Goal: Task Accomplishment & Management: Complete application form

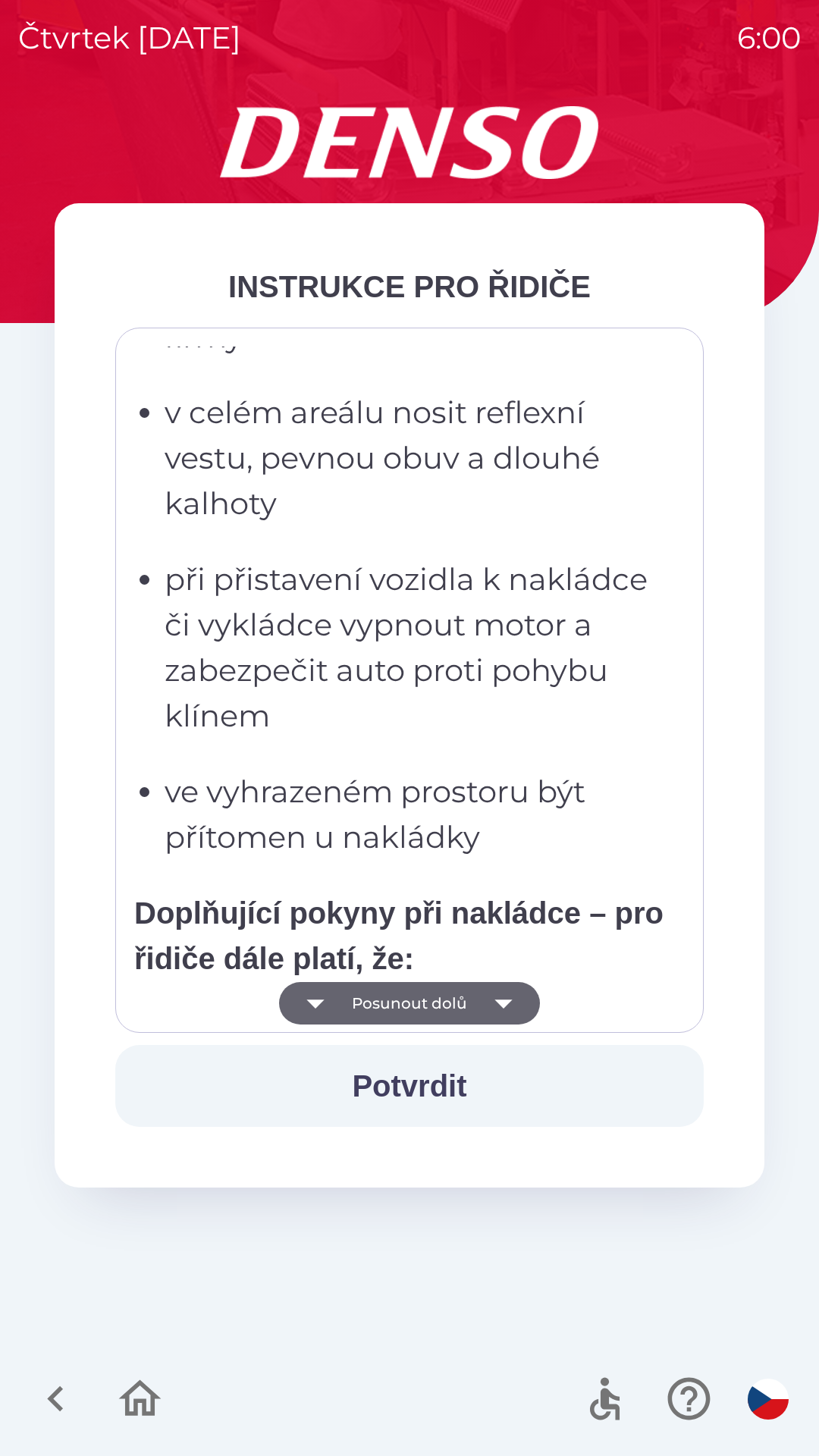
click at [341, 656] on p "při přistavení vozidla k nakládce či vykládce vypnout motor a zabezpečit auto p…" at bounding box center [414, 648] width 499 height 182
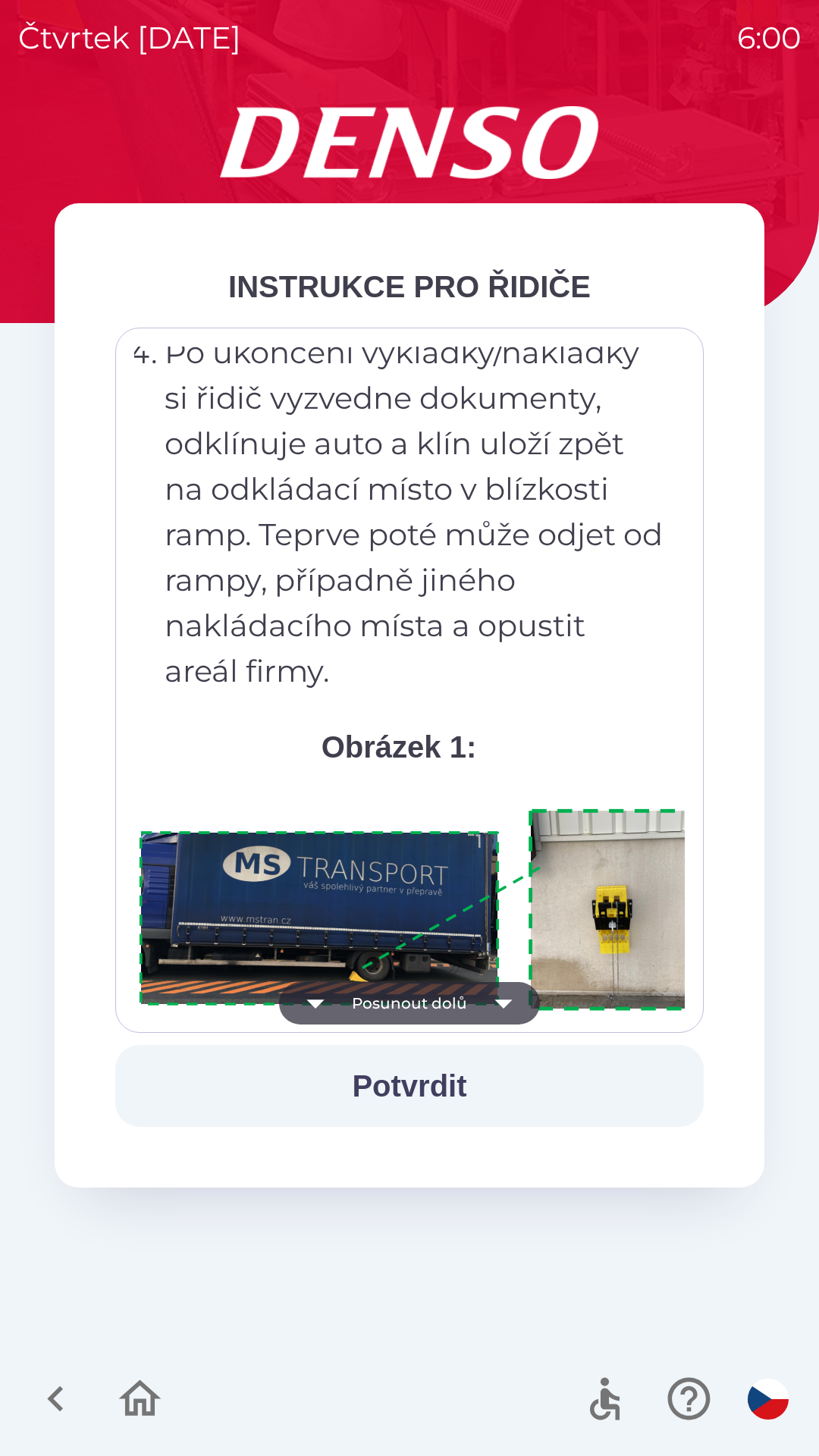
scroll to position [8522, 0]
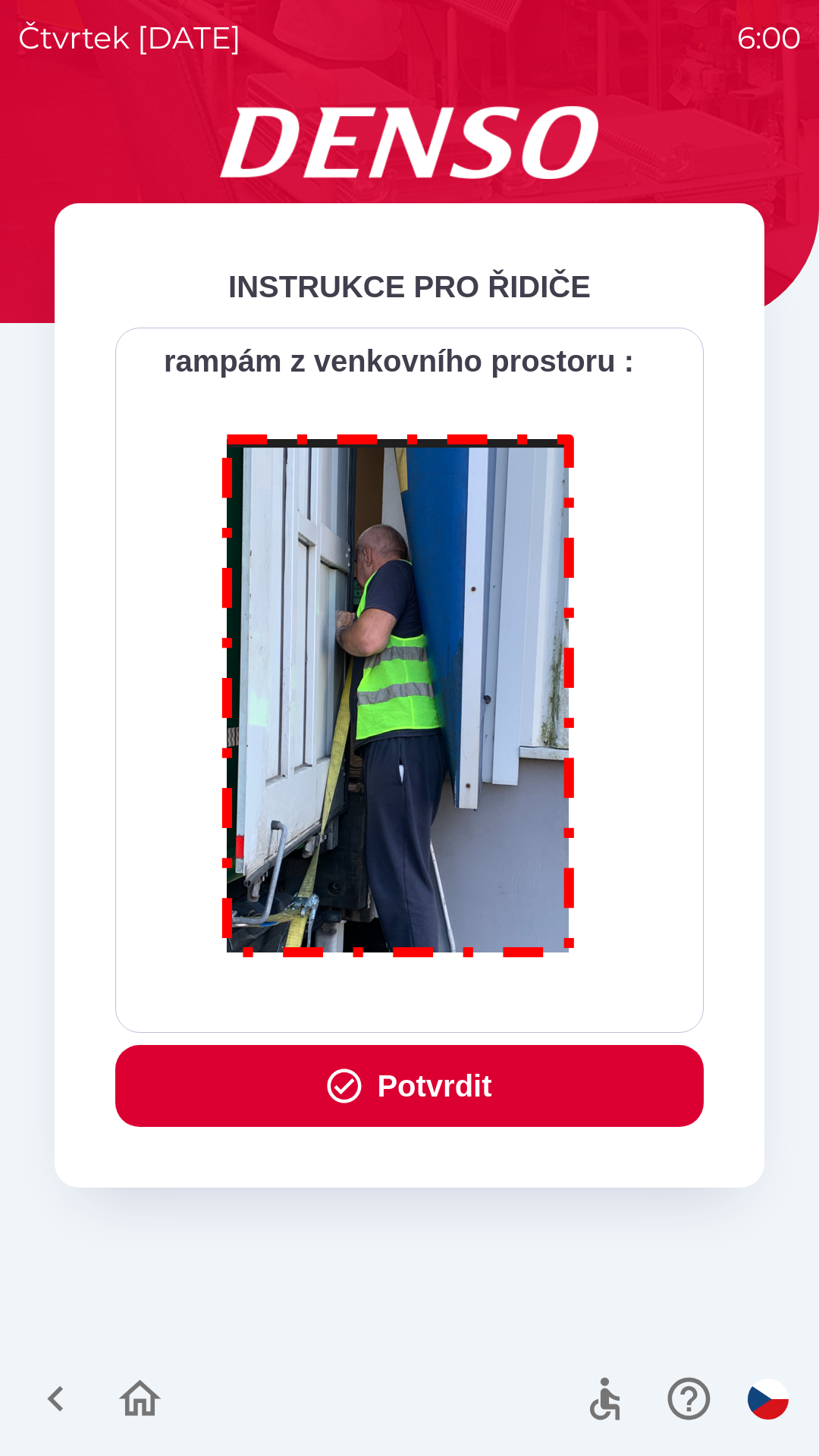
click at [378, 1083] on button "Potvrdit" at bounding box center [409, 1086] width 588 height 82
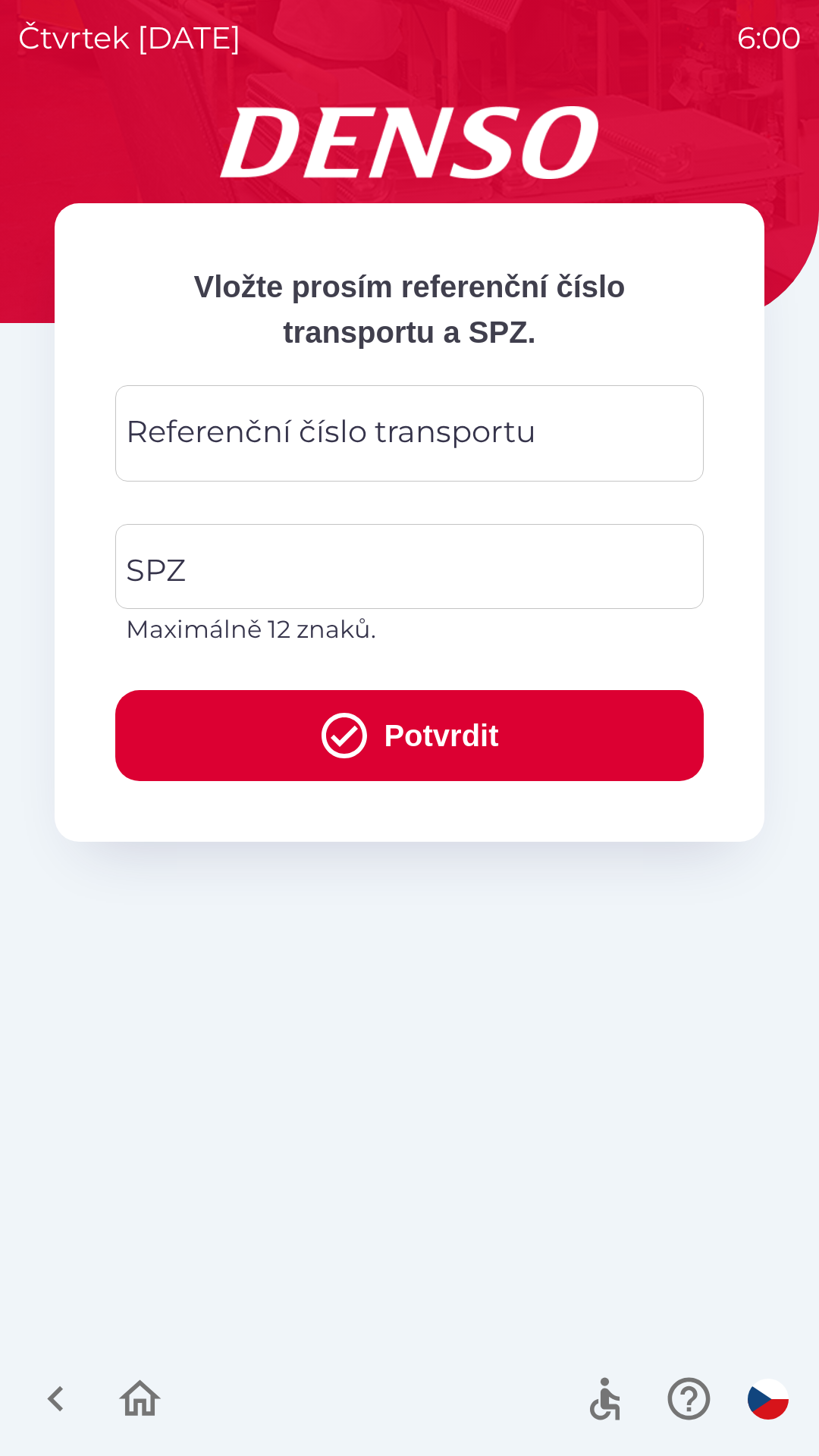
click at [307, 425] on div "Referenční číslo transportu Referenční číslo transportu" at bounding box center [409, 433] width 588 height 96
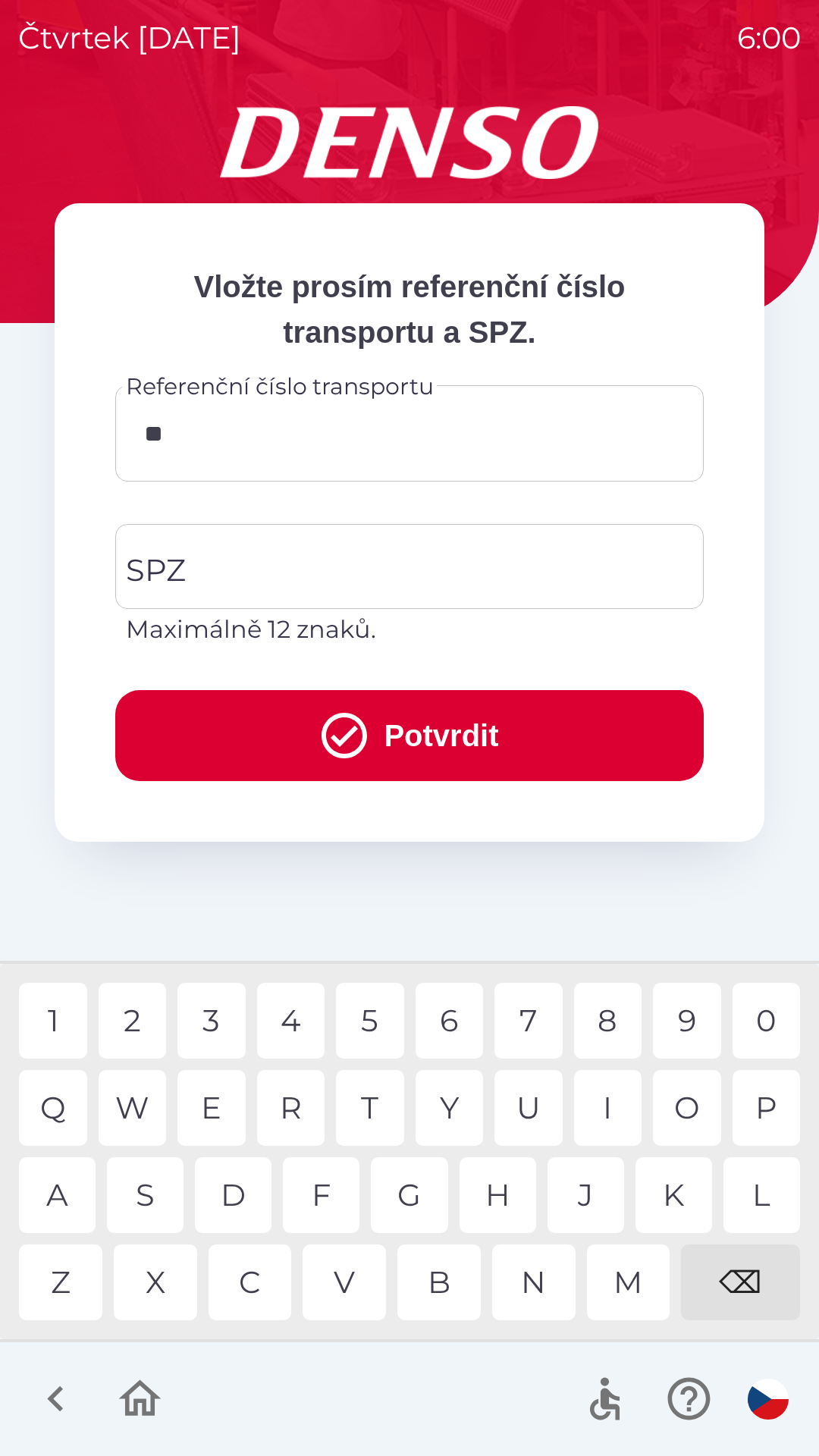
click at [258, 1279] on div "C" at bounding box center [250, 1283] width 84 height 76
click at [757, 1025] on div "0" at bounding box center [766, 1021] width 68 height 76
type input "*********"
click at [266, 565] on input "SPZ" at bounding box center [398, 566] width 552 height 71
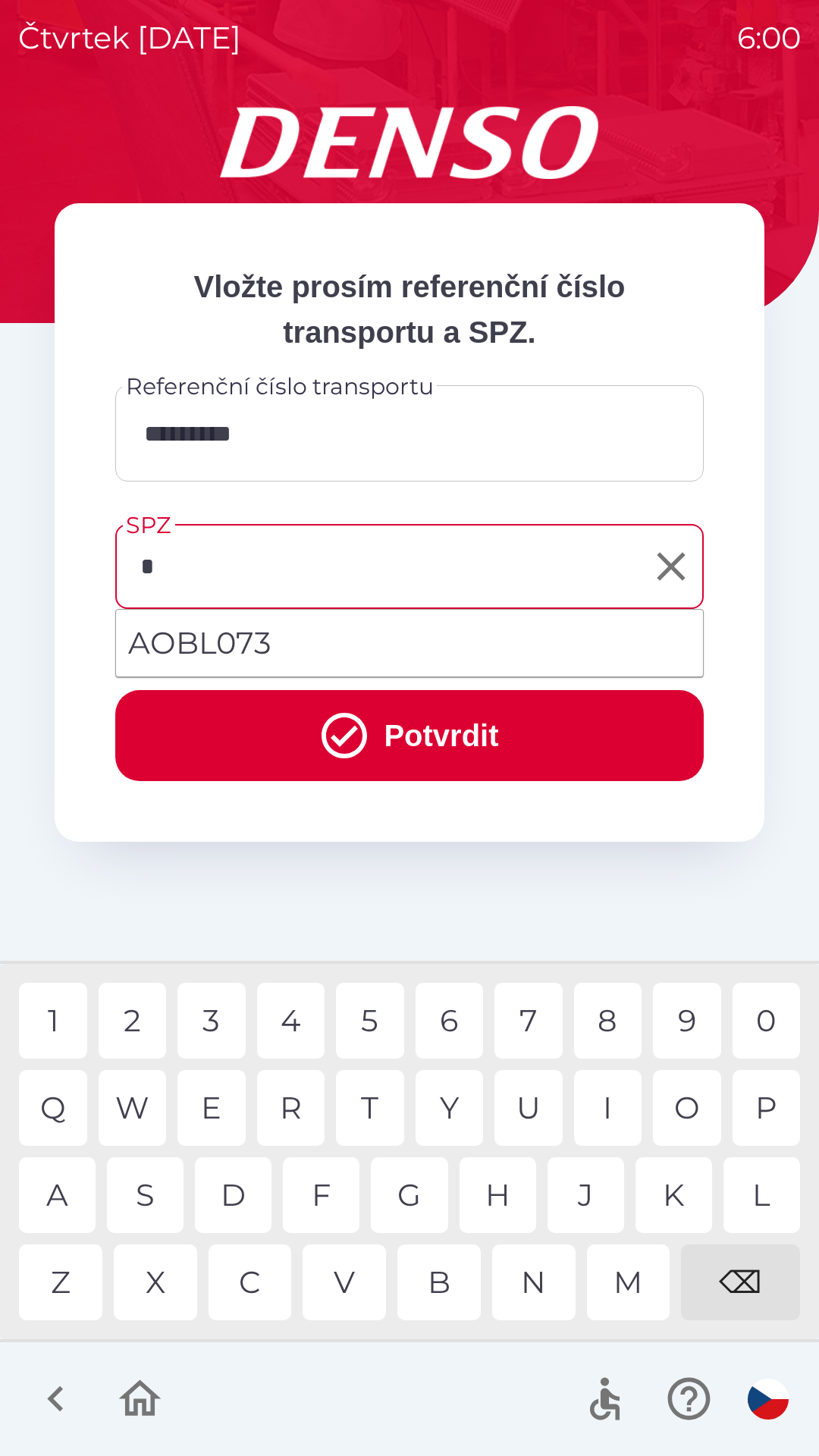
click at [66, 1183] on div "A" at bounding box center [57, 1195] width 77 height 76
click at [231, 1189] on div "D" at bounding box center [232, 1195] width 77 height 76
click at [545, 1026] on div "7" at bounding box center [528, 1021] width 68 height 76
type input "*******"
click at [429, 733] on button "Potvrdit" at bounding box center [409, 736] width 588 height 91
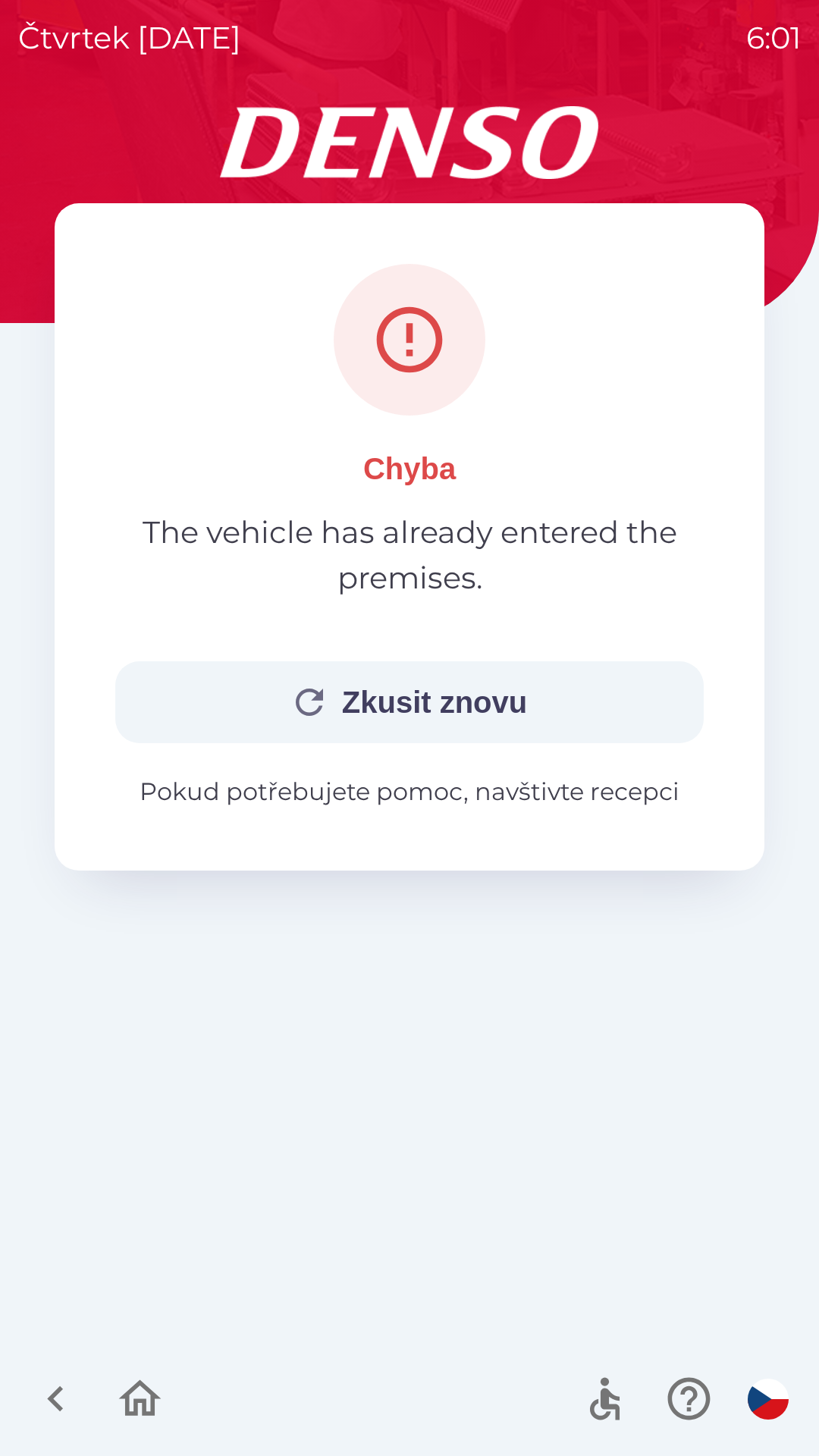
click at [134, 1402] on icon "button" at bounding box center [140, 1399] width 42 height 36
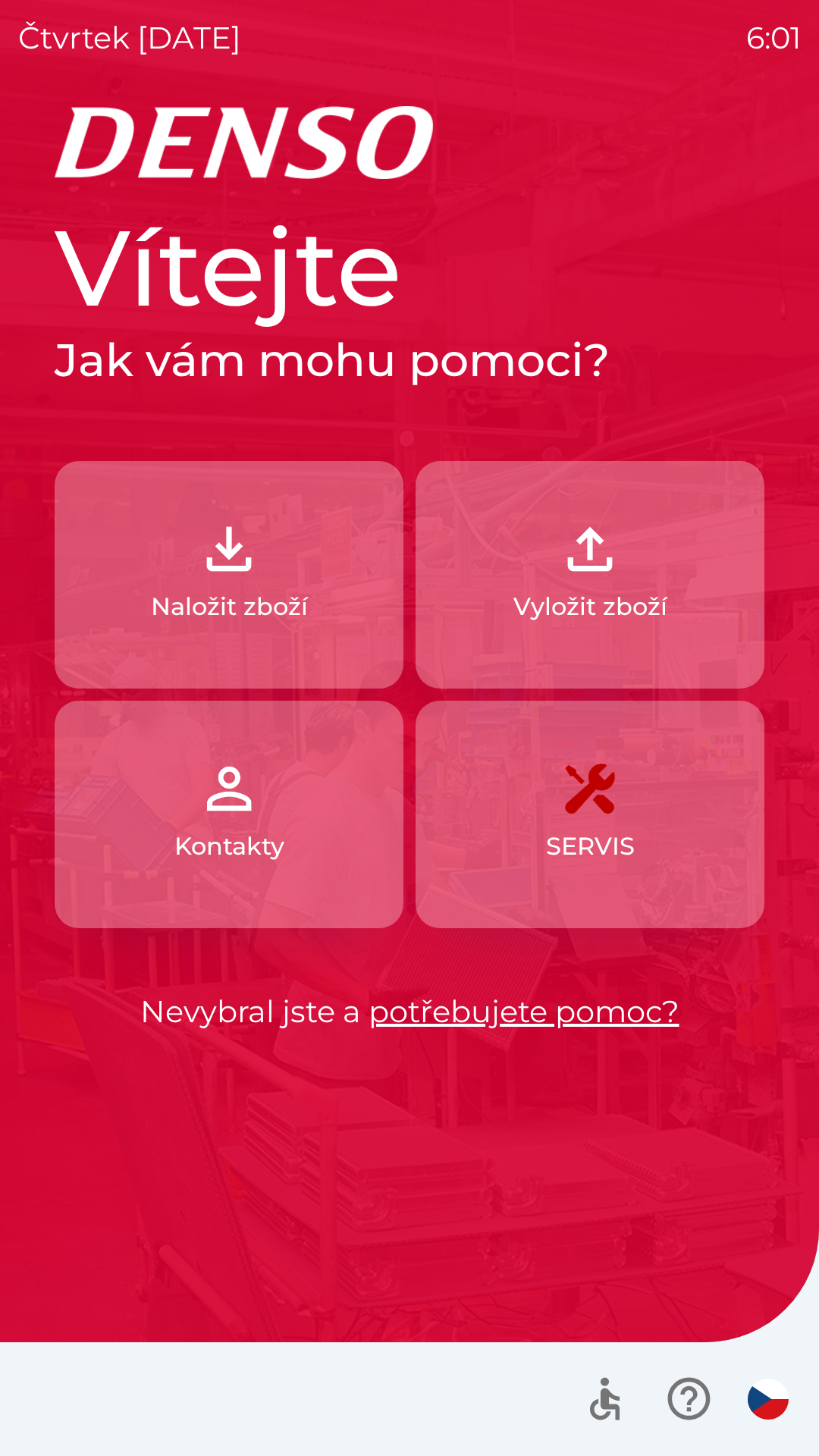
click at [274, 604] on p "Naložit zboží" at bounding box center [229, 607] width 157 height 36
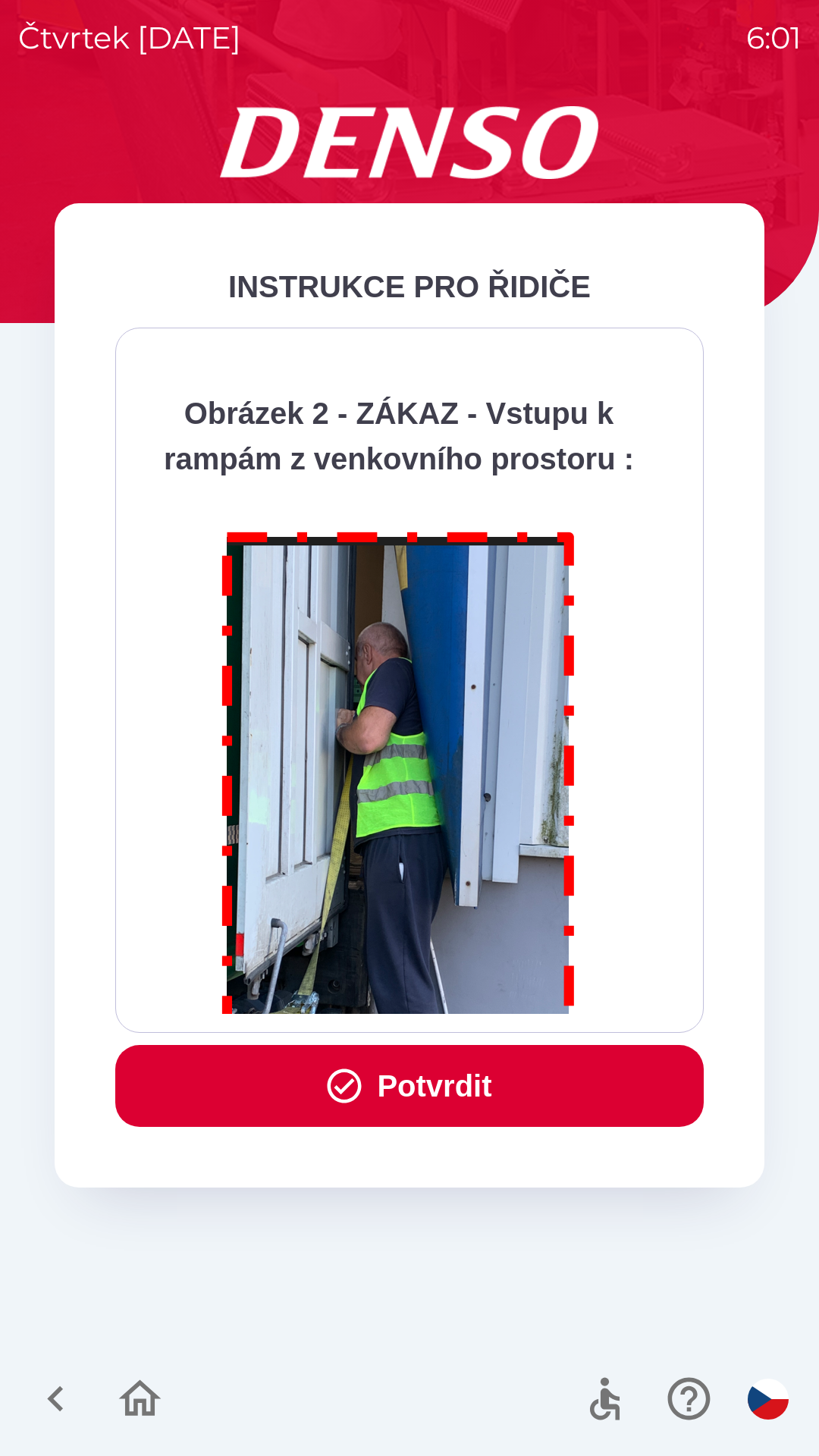
scroll to position [8522, 0]
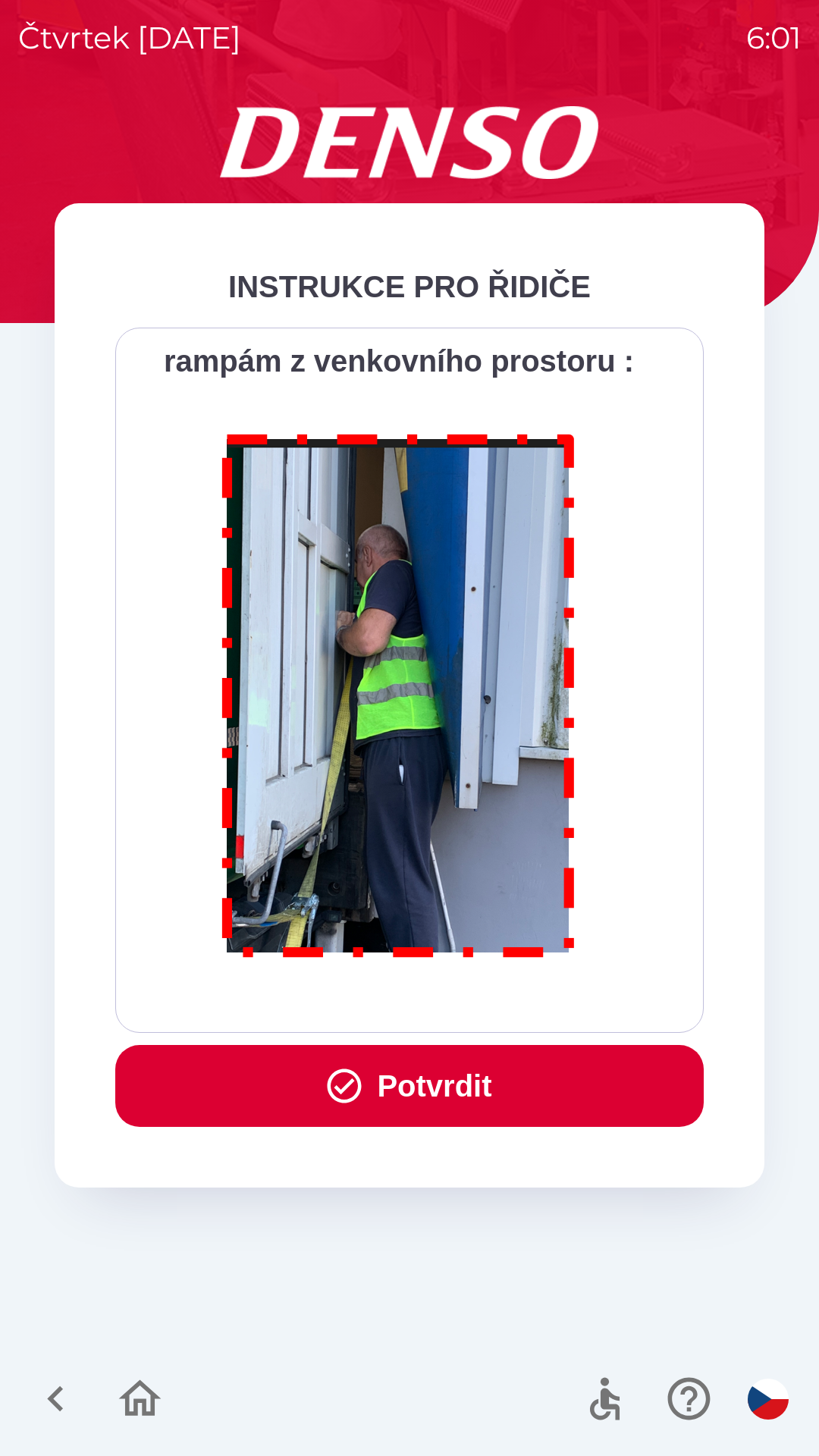
click at [433, 1080] on button "Potvrdit" at bounding box center [409, 1086] width 588 height 82
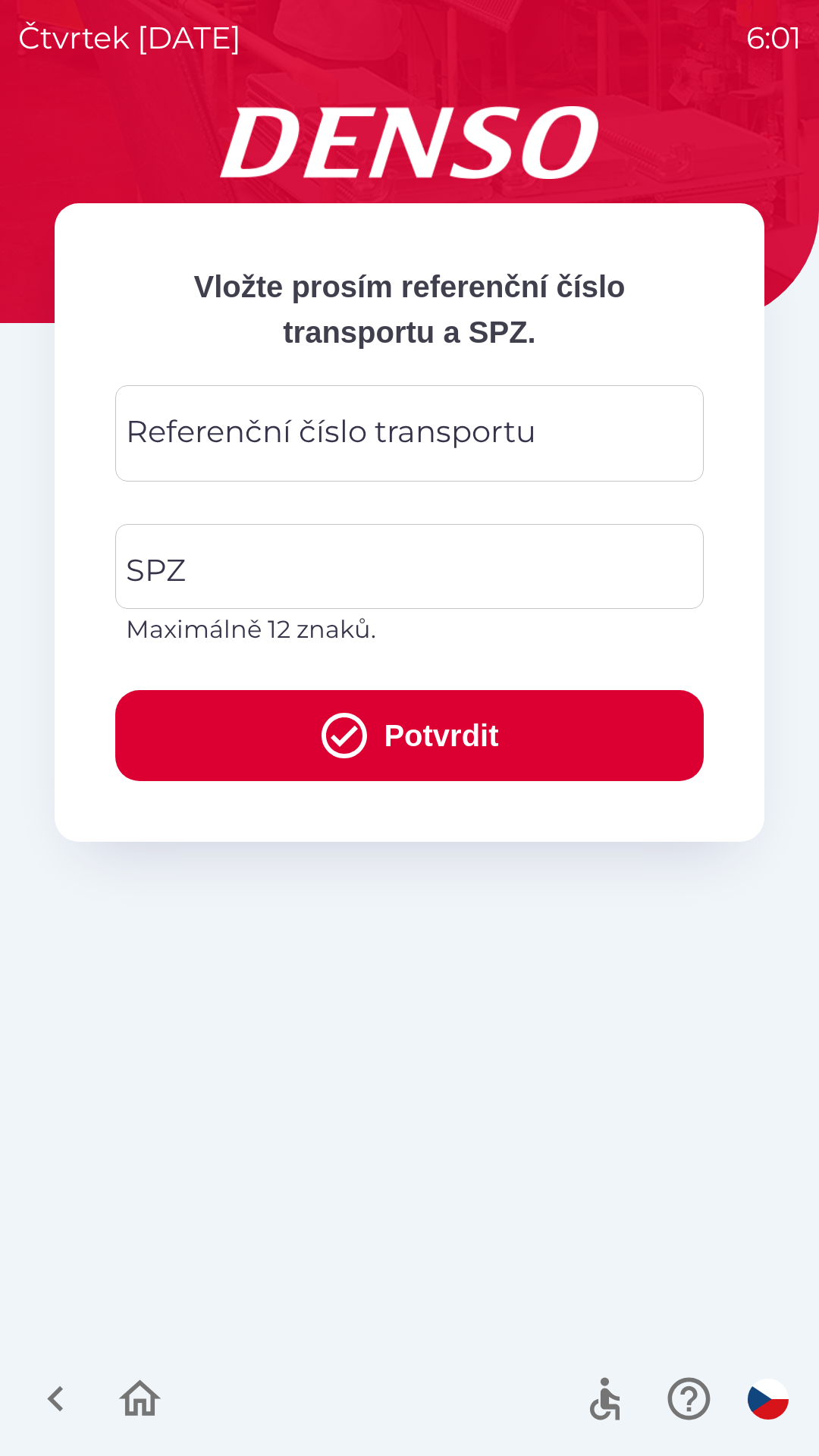
click at [371, 429] on div "Referenční číslo transportu Referenční číslo transportu" at bounding box center [409, 433] width 588 height 96
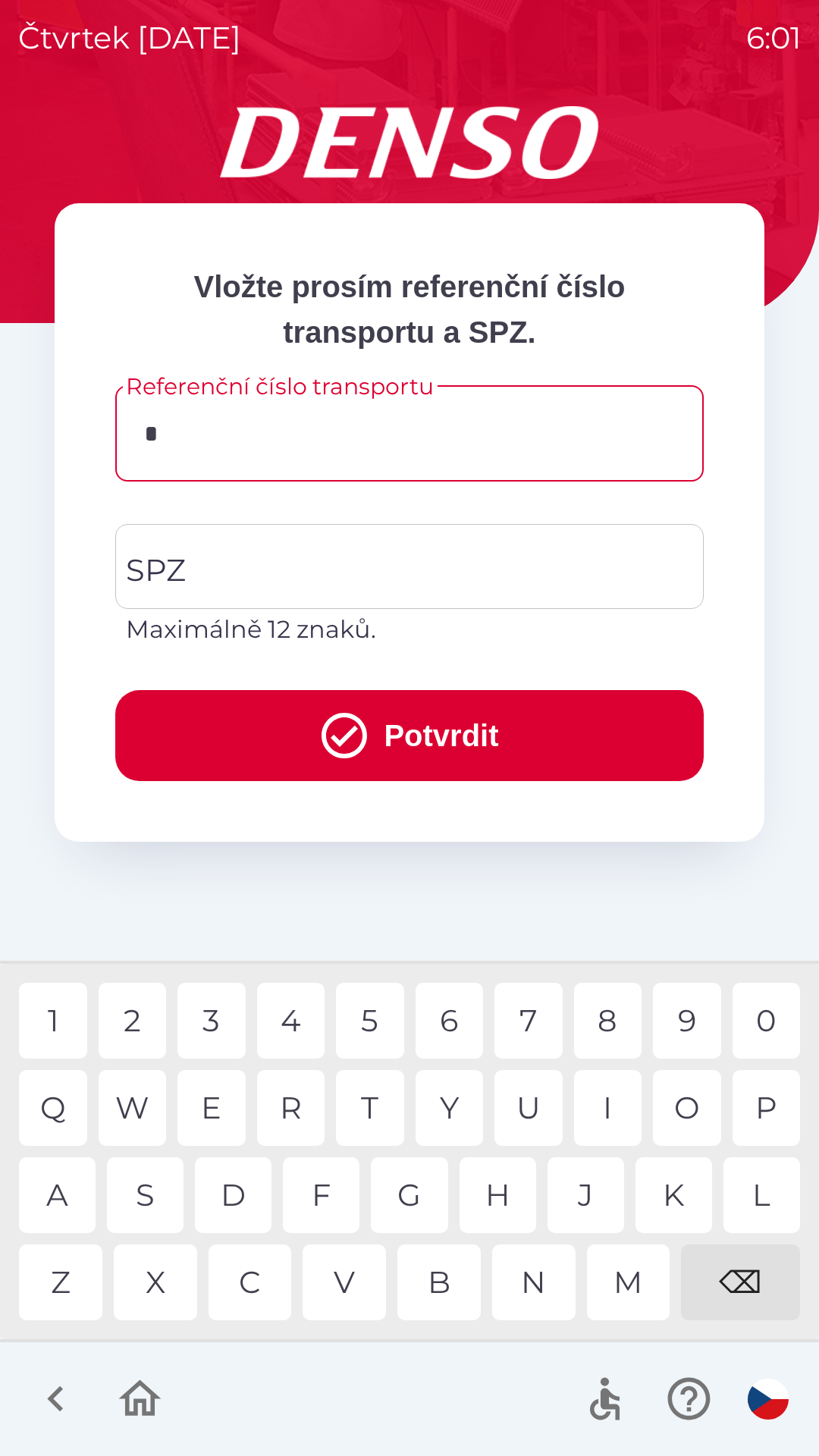
click at [269, 1285] on div "C" at bounding box center [250, 1283] width 84 height 76
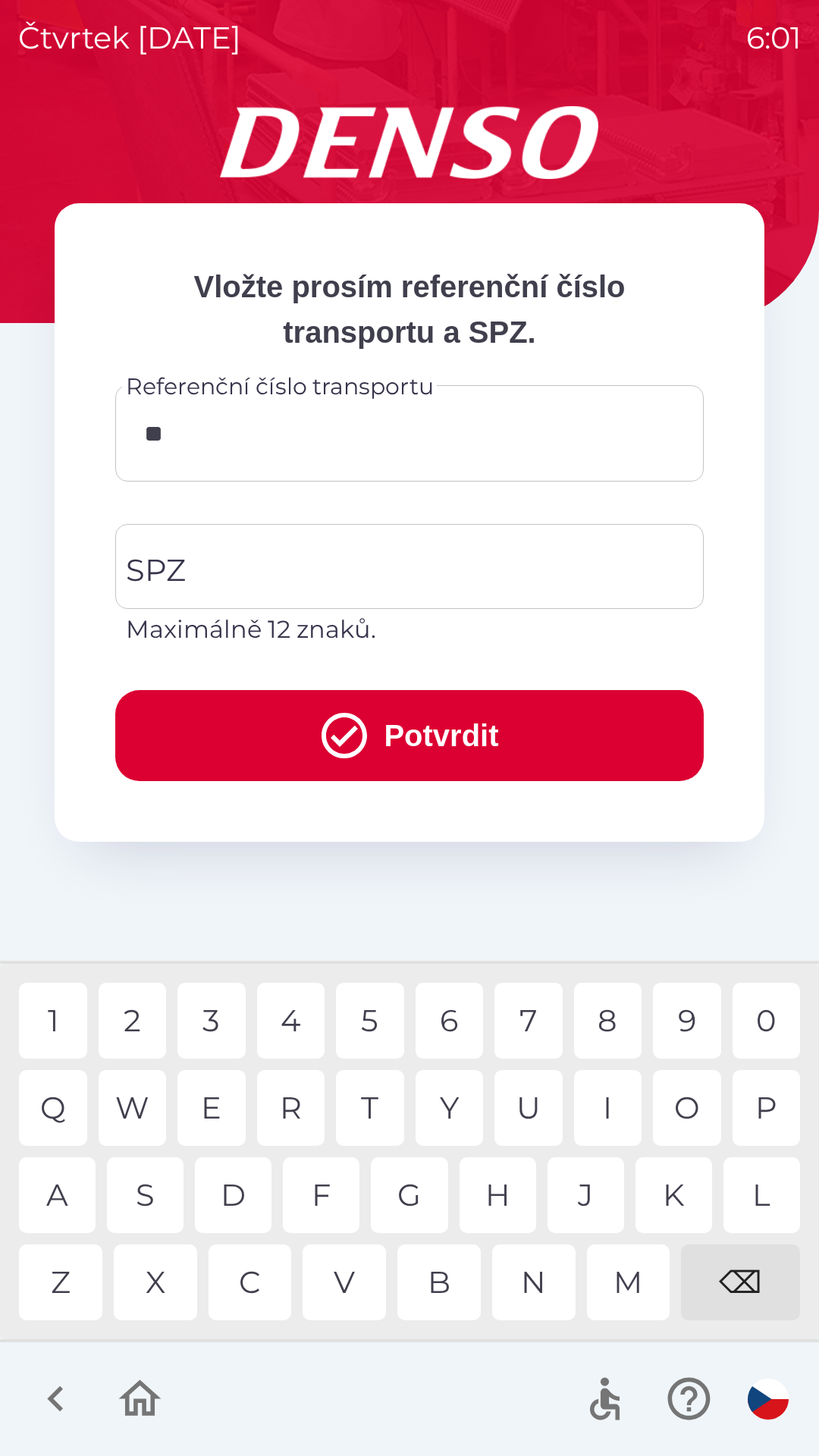
click at [263, 1271] on div "C" at bounding box center [250, 1283] width 84 height 76
click at [502, 1194] on div "H" at bounding box center [497, 1195] width 77 height 76
type input "*********"
click at [386, 565] on input "SPZ" at bounding box center [398, 566] width 552 height 71
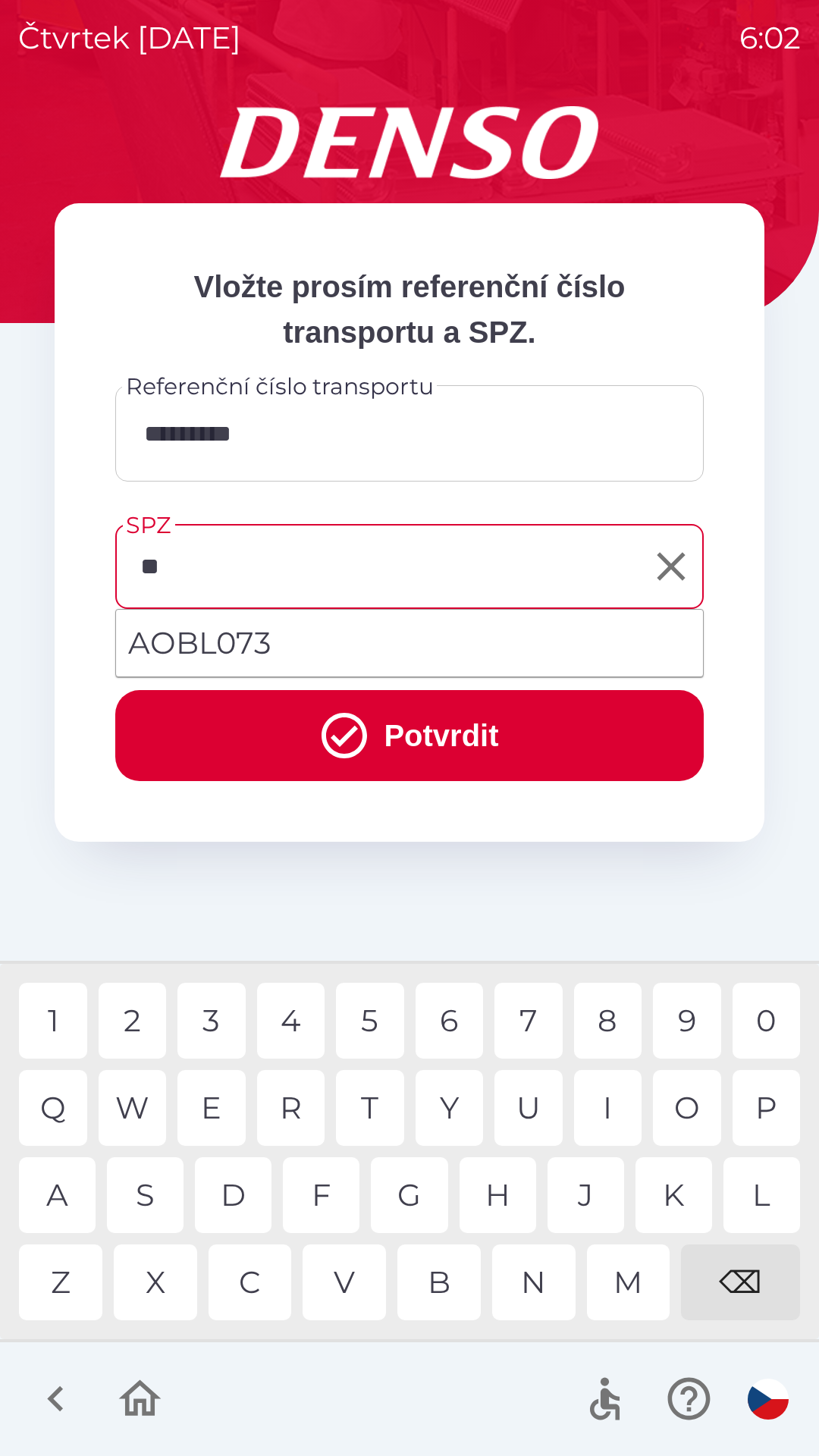
click at [692, 1082] on div "O" at bounding box center [687, 1108] width 68 height 76
click at [235, 1193] on div "D" at bounding box center [232, 1195] width 77 height 76
type input "*******"
click at [470, 728] on button "Potvrdit" at bounding box center [409, 736] width 588 height 91
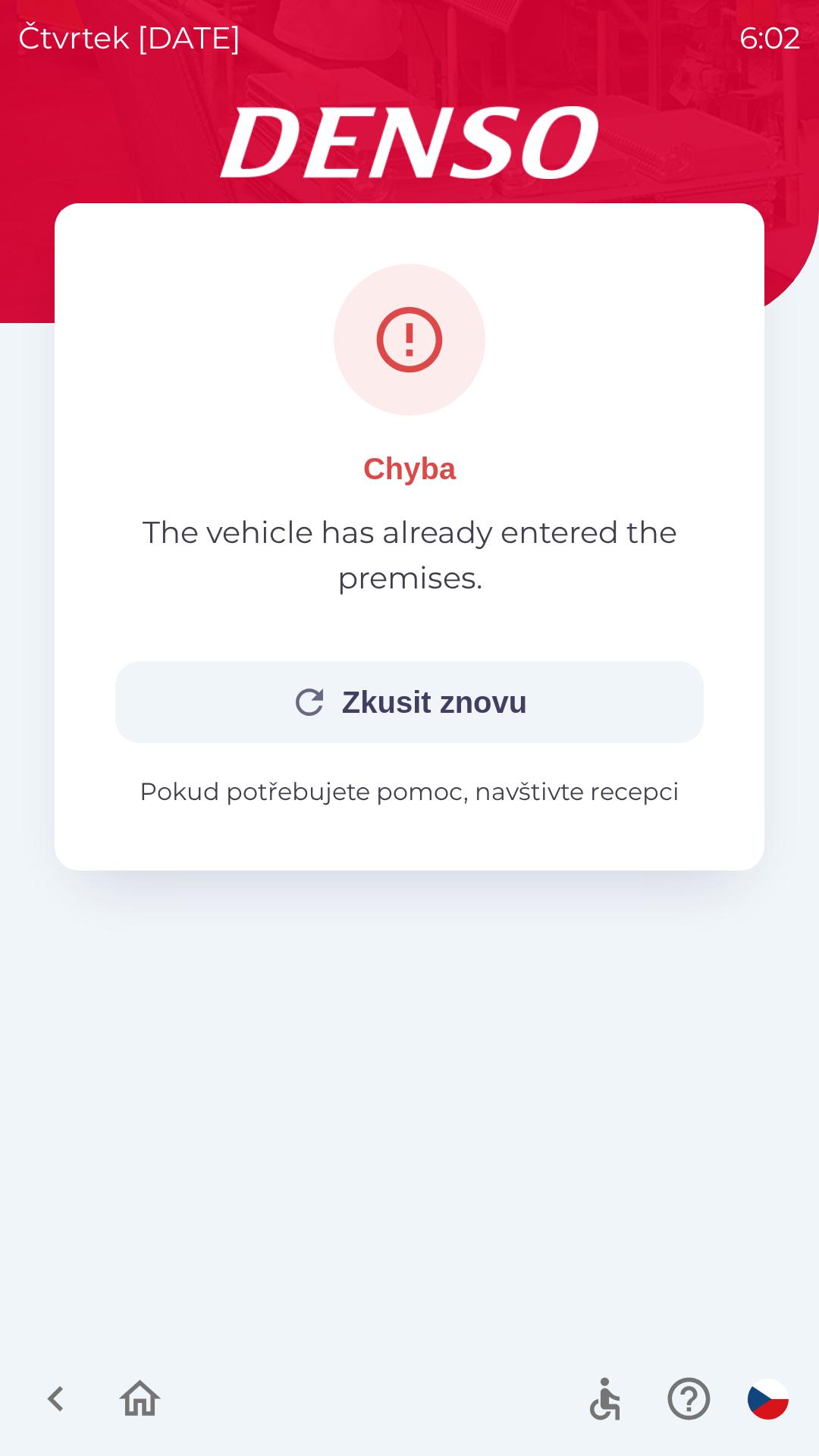
click at [144, 1394] on icon "button" at bounding box center [139, 1398] width 50 height 50
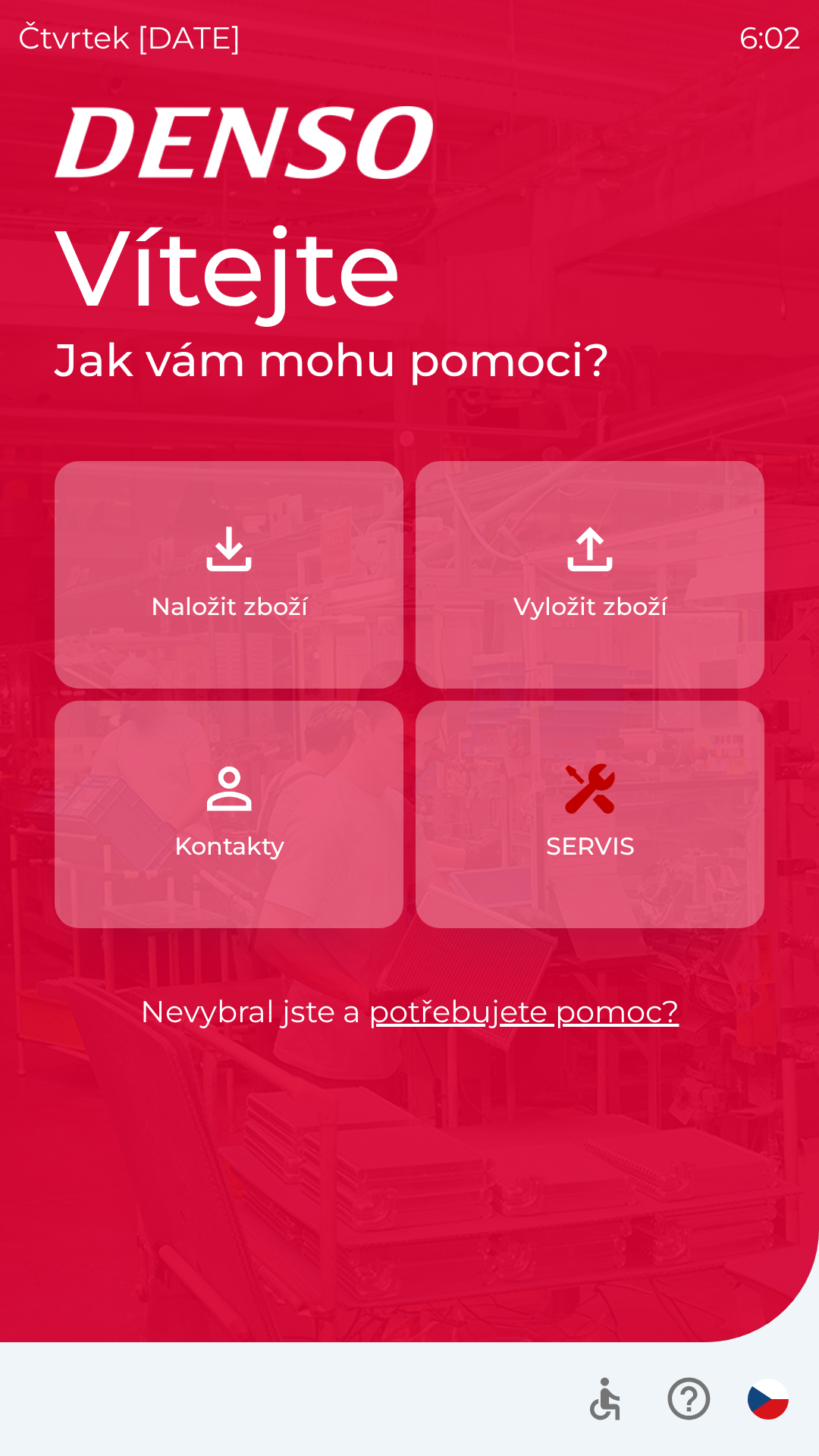
click at [764, 1391] on img "button" at bounding box center [767, 1399] width 41 height 41
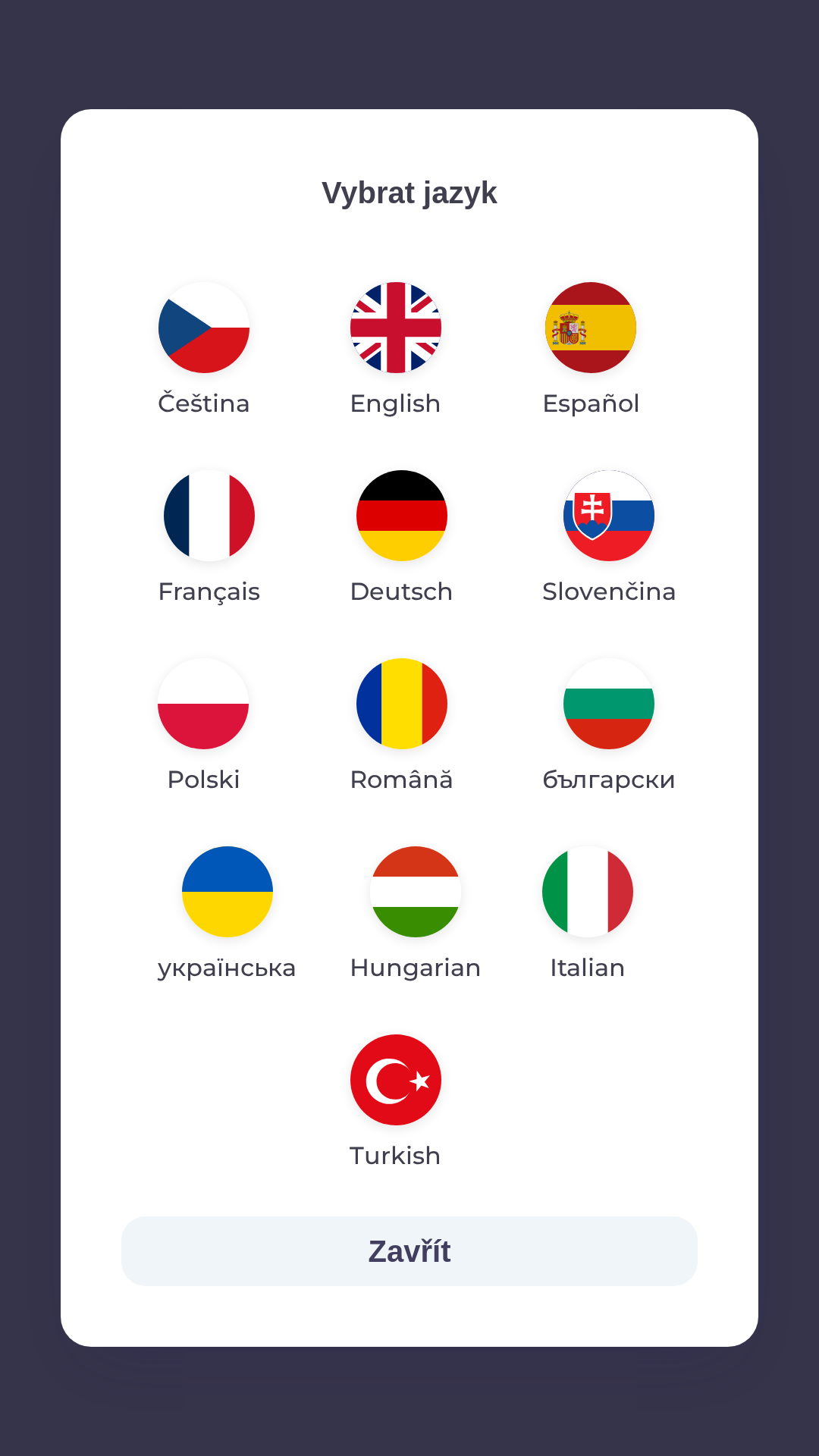
click at [448, 1246] on button "Zavřít" at bounding box center [410, 1252] width 576 height 70
